Goal: Check status: Check status

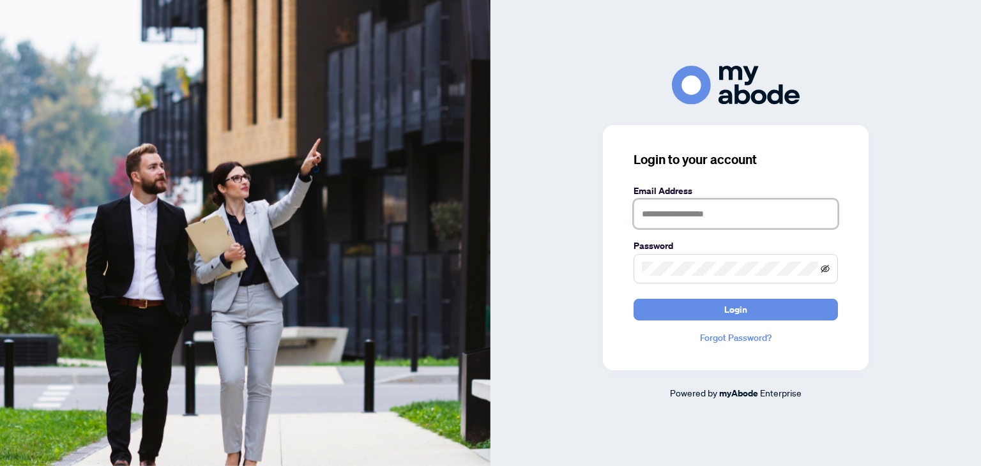
type input "**********"
click at [828, 268] on icon "eye-invisible" at bounding box center [825, 268] width 9 height 9
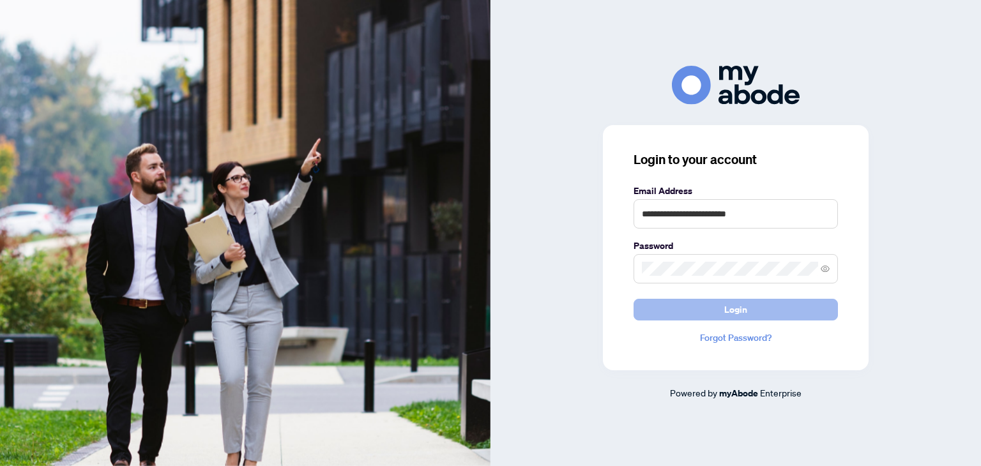
click at [735, 314] on span "Login" at bounding box center [735, 310] width 23 height 20
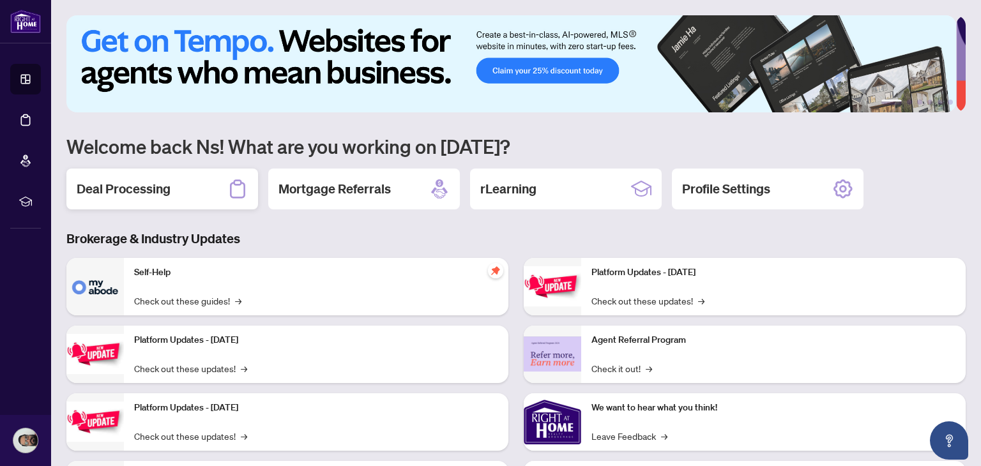
click at [188, 186] on div "Deal Processing" at bounding box center [162, 189] width 192 height 41
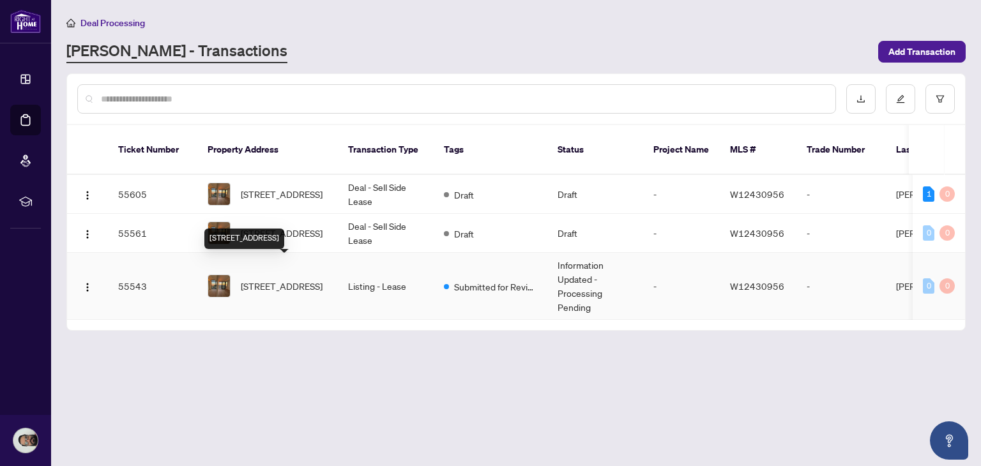
click at [319, 279] on span "[STREET_ADDRESS]" at bounding box center [282, 286] width 82 height 14
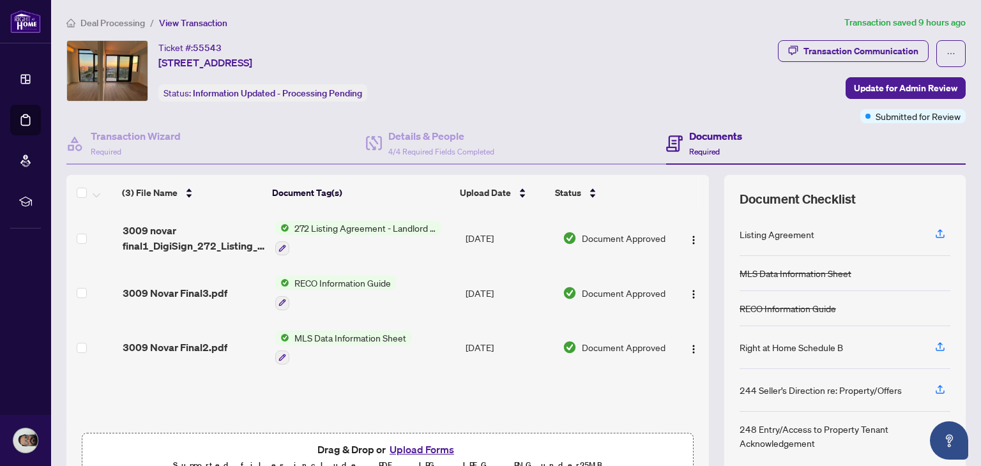
click at [689, 130] on h4 "Documents" at bounding box center [715, 135] width 53 height 15
click at [689, 134] on h4 "Documents" at bounding box center [715, 135] width 53 height 15
